Goal: Task Accomplishment & Management: Manage account settings

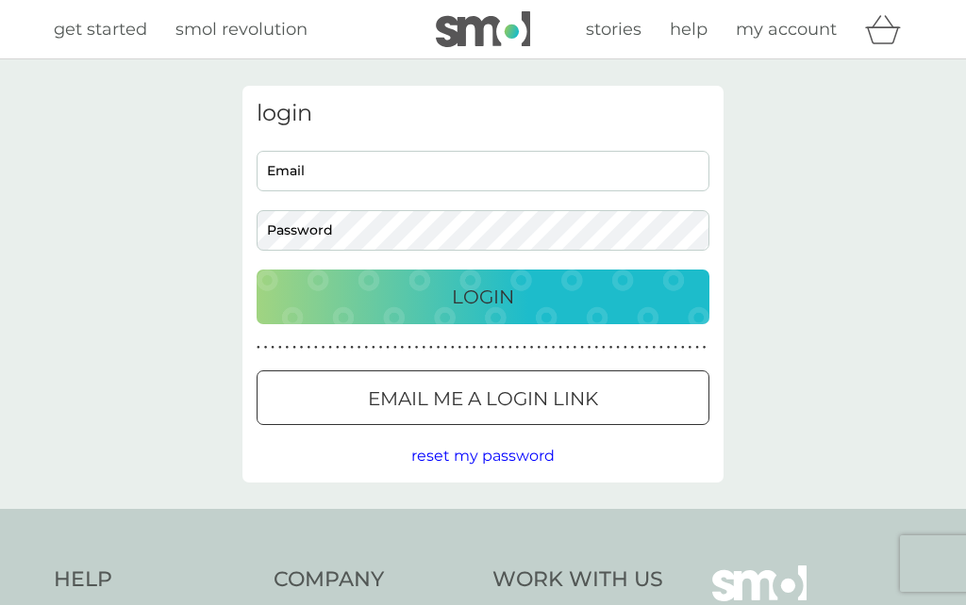
click at [350, 182] on input "Email" at bounding box center [483, 171] width 453 height 41
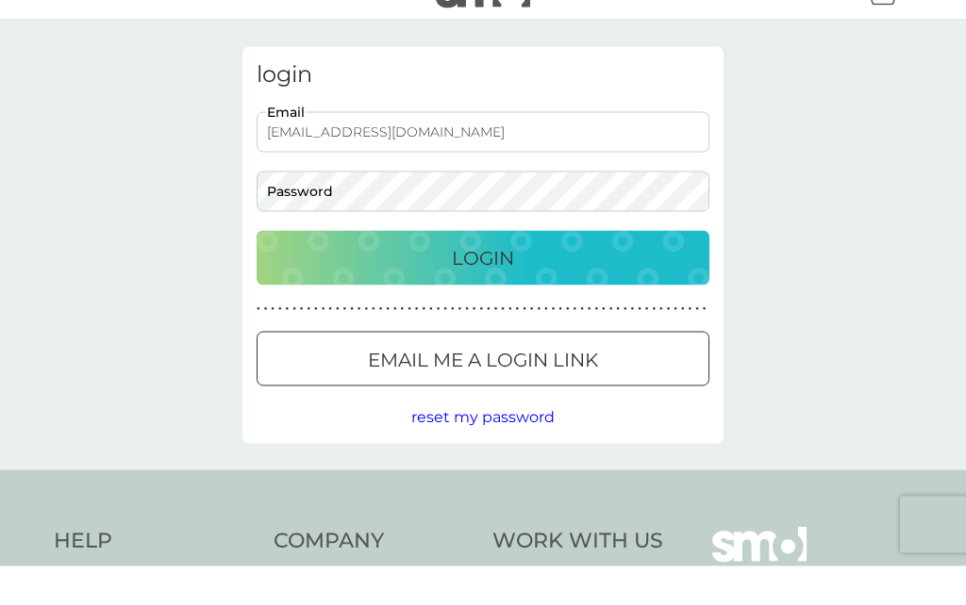
type input "[EMAIL_ADDRESS][DOMAIN_NAME]"
click at [486, 282] on p "Login" at bounding box center [483, 297] width 62 height 30
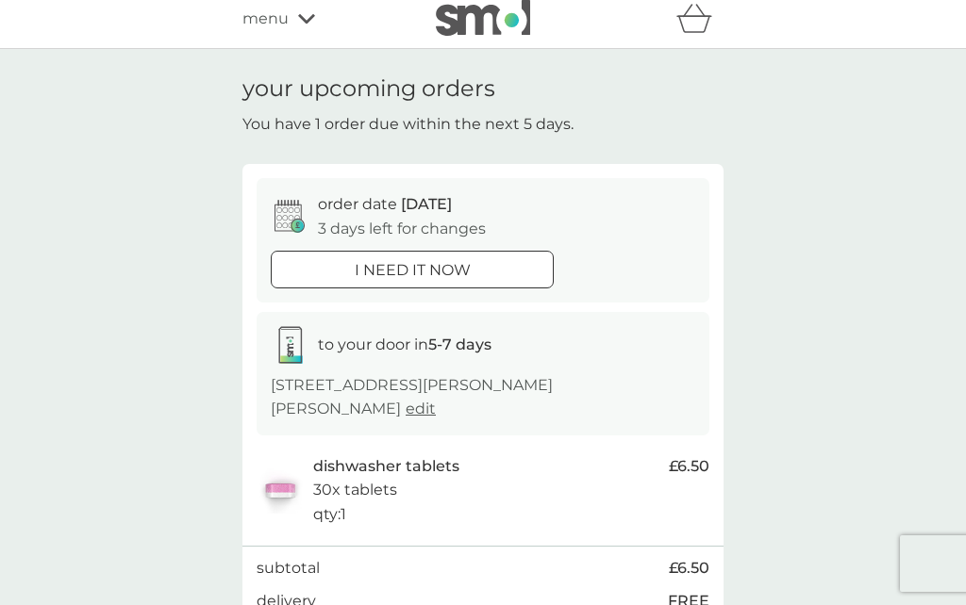
scroll to position [8, 0]
click at [304, 217] on icon at bounding box center [289, 218] width 30 height 33
click at [293, 221] on icon at bounding box center [297, 228] width 14 height 14
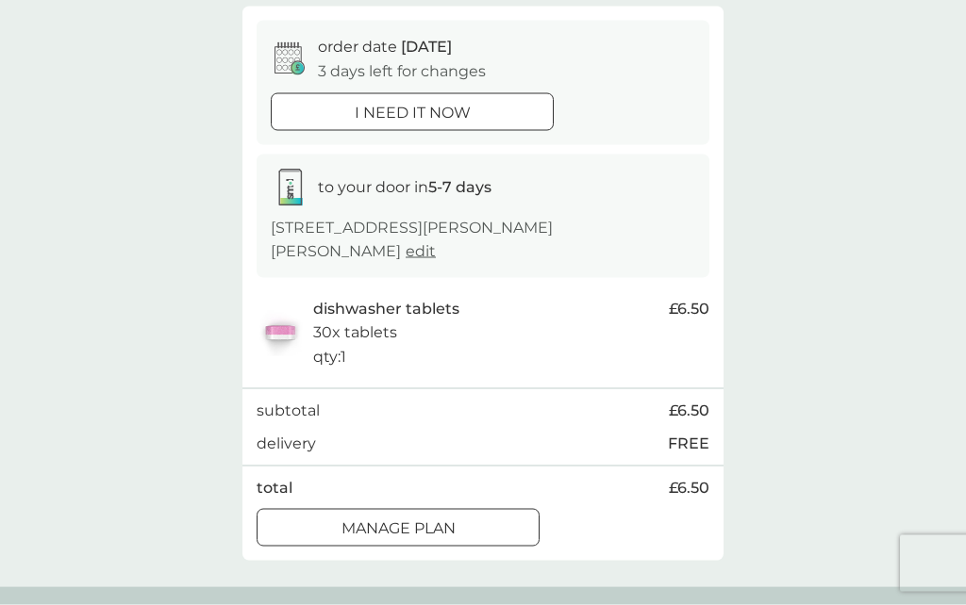
scroll to position [158, 0]
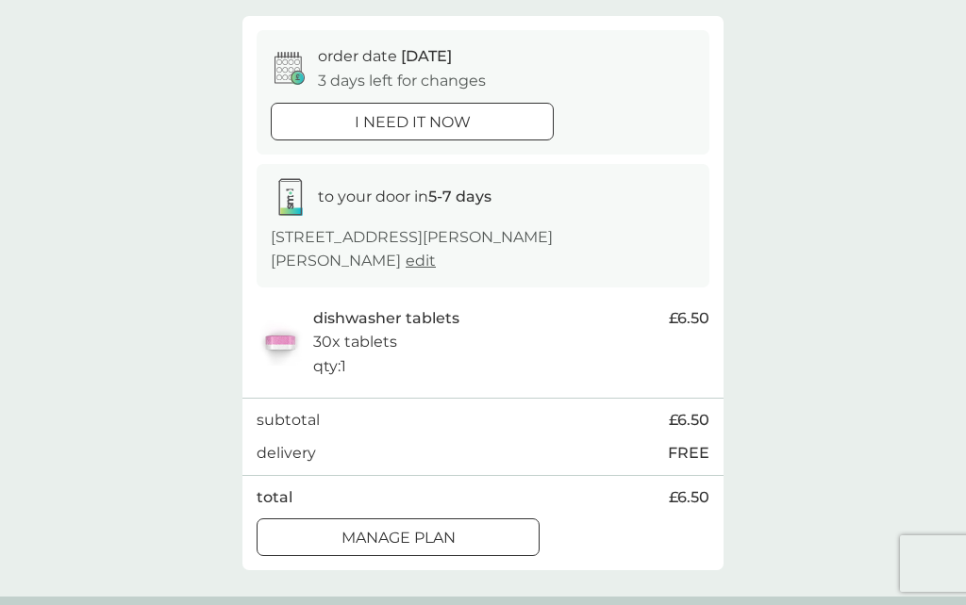
click at [464, 524] on button "Manage plan" at bounding box center [398, 538] width 283 height 38
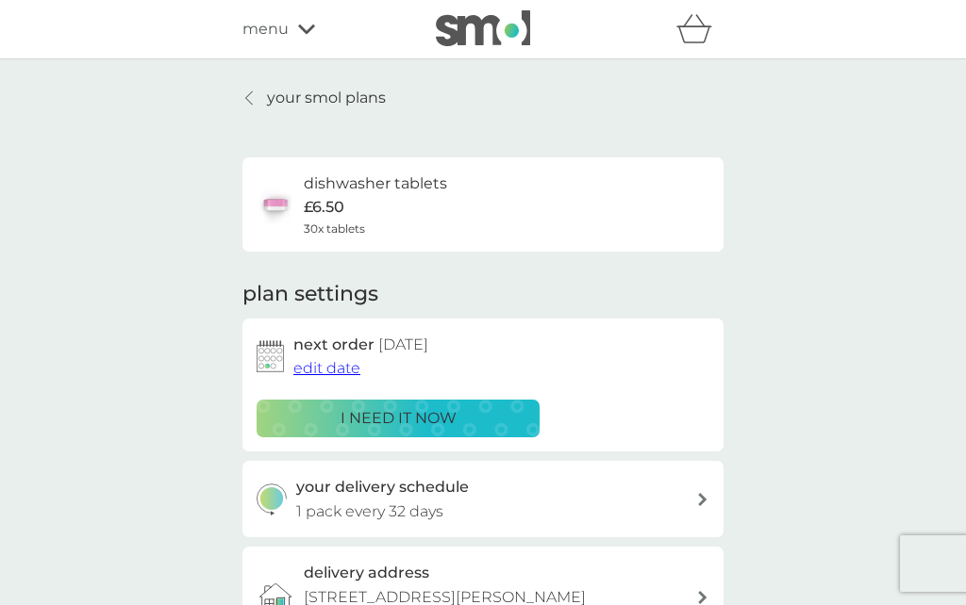
click at [277, 361] on img at bounding box center [270, 356] width 27 height 32
click at [282, 348] on img at bounding box center [270, 356] width 27 height 32
click at [274, 357] on img at bounding box center [270, 356] width 27 height 32
click at [410, 351] on span "[DATE]" at bounding box center [403, 345] width 50 height 18
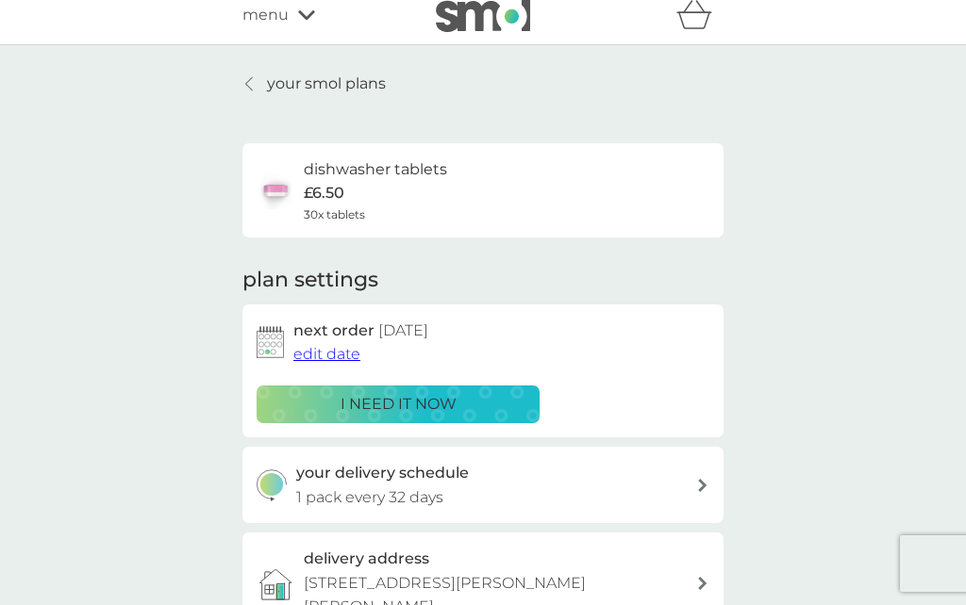
scroll to position [13, 0]
click at [322, 359] on span "edit date" at bounding box center [326, 355] width 67 height 18
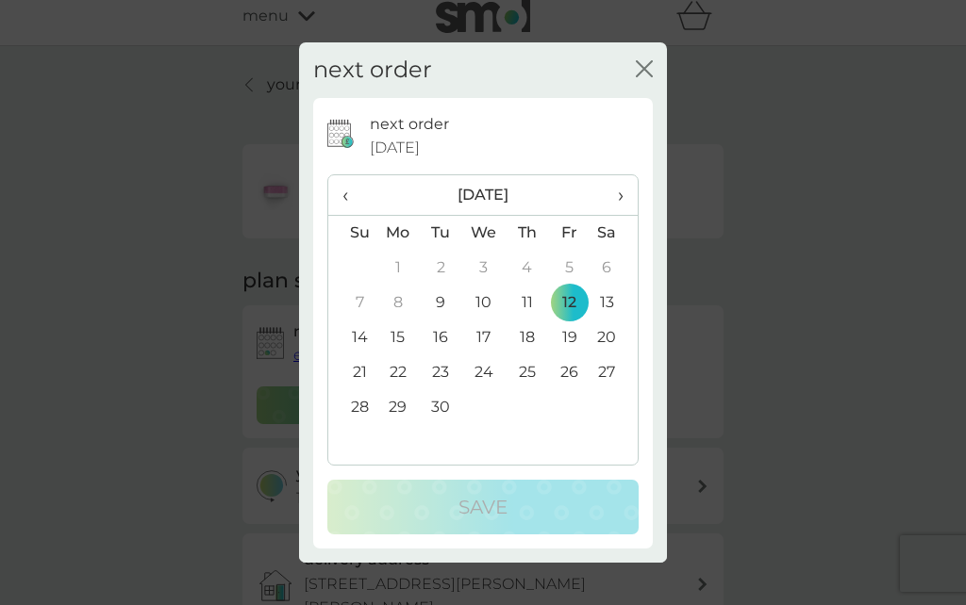
click at [567, 337] on td "19" at bounding box center [569, 338] width 42 height 35
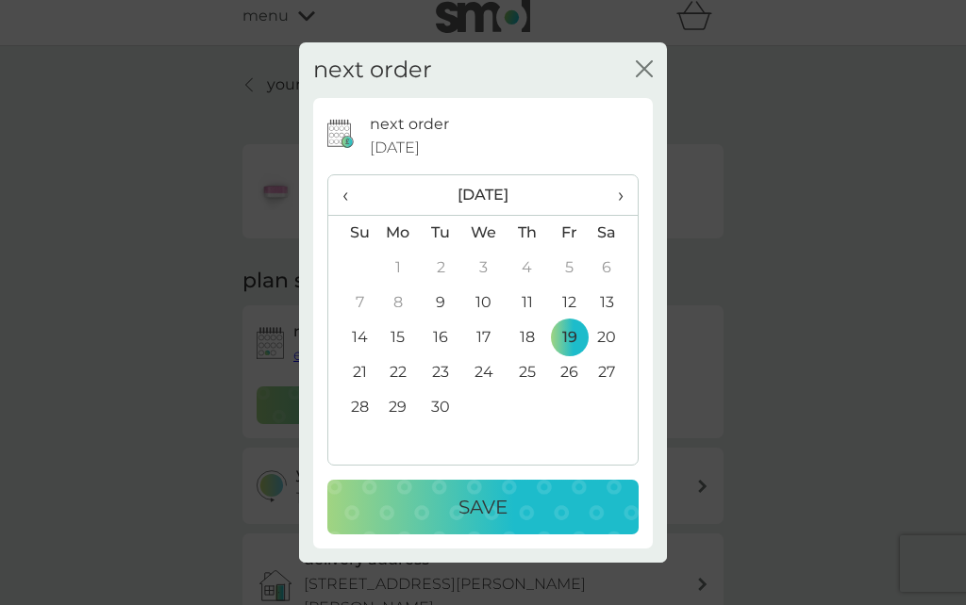
click at [538, 502] on div "Save" at bounding box center [483, 507] width 274 height 30
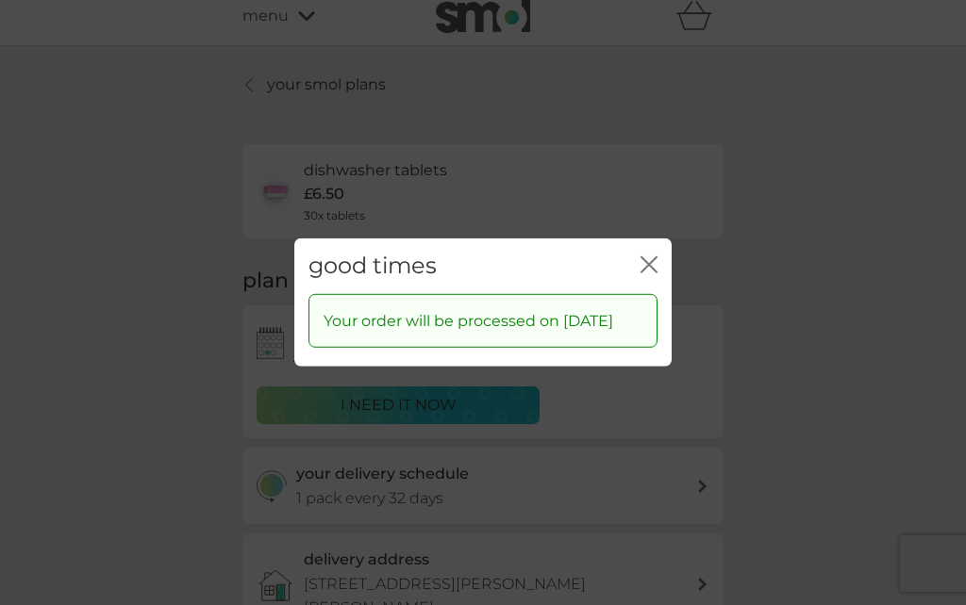
click at [656, 257] on icon "close" at bounding box center [648, 265] width 17 height 17
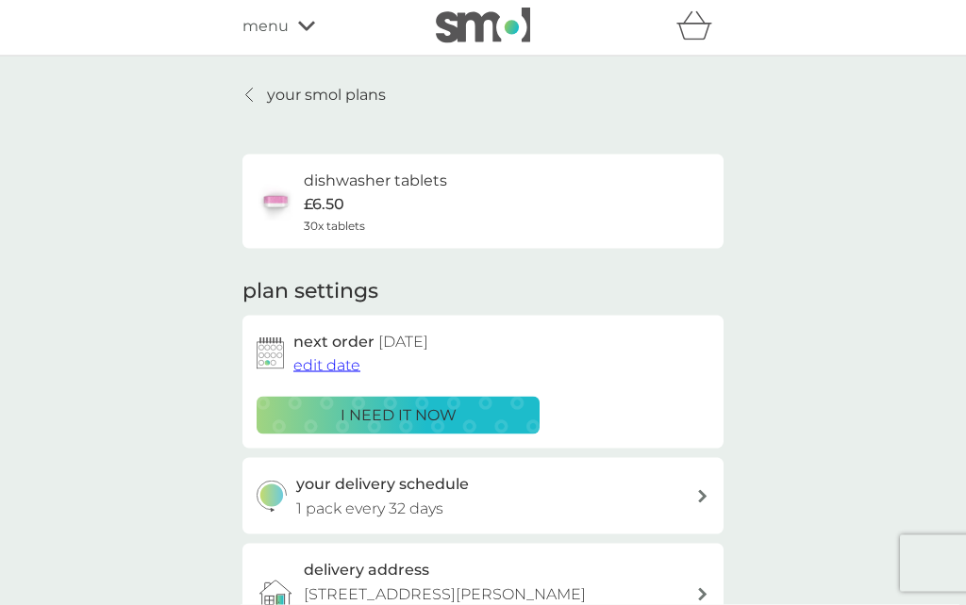
scroll to position [0, 0]
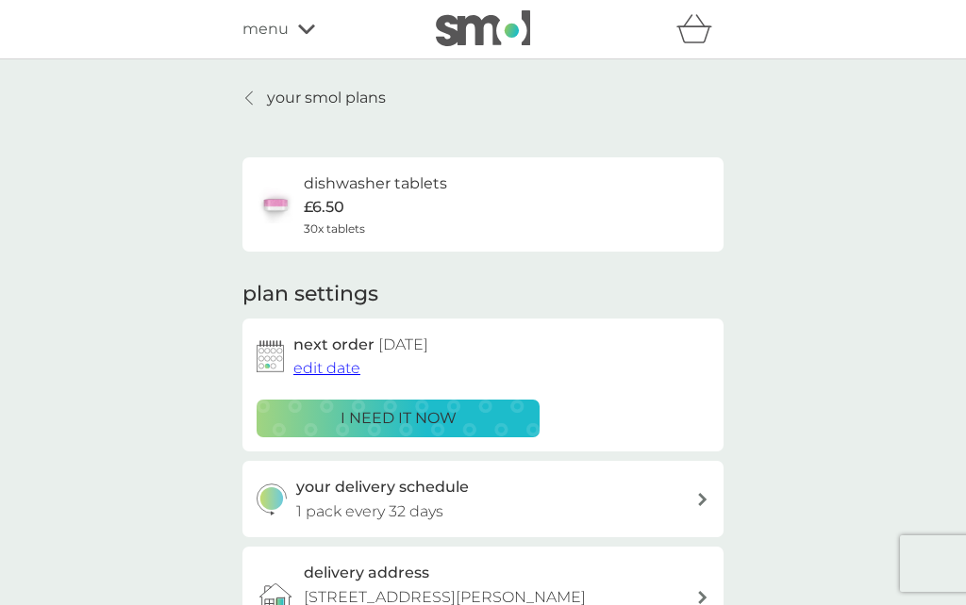
click at [325, 100] on p "your smol plans" at bounding box center [326, 98] width 119 height 25
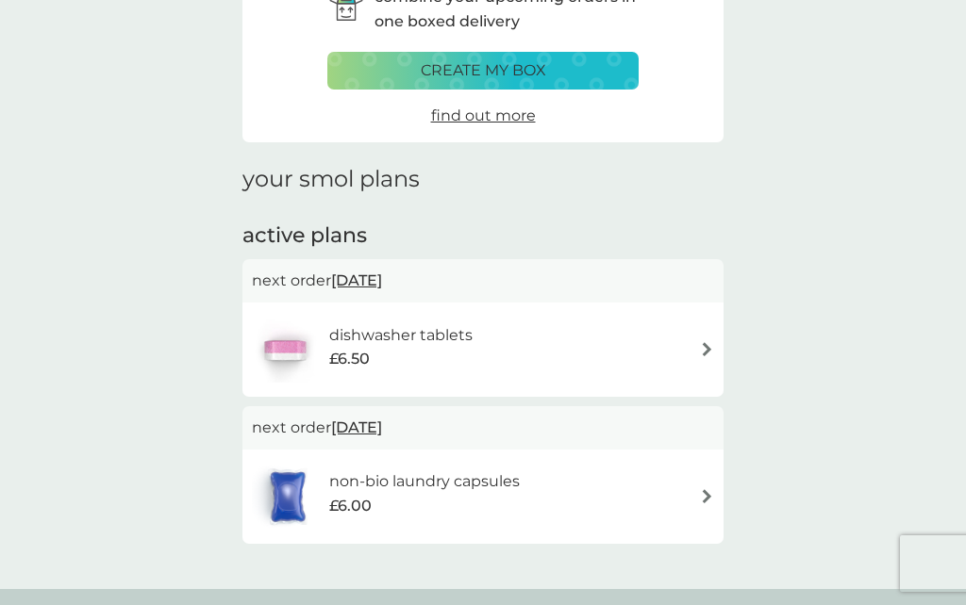
scroll to position [116, 0]
